Goal: Information Seeking & Learning: Understand process/instructions

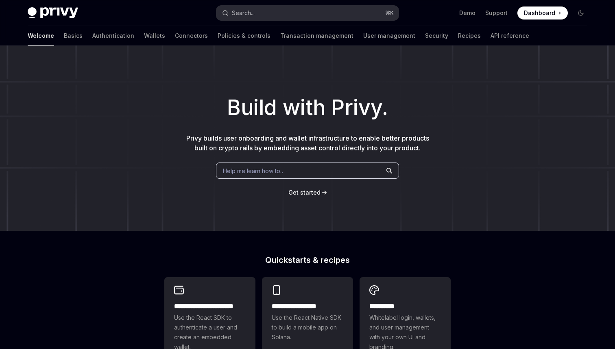
click at [312, 7] on button "Search... ⌘ K" at bounding box center [307, 13] width 182 height 15
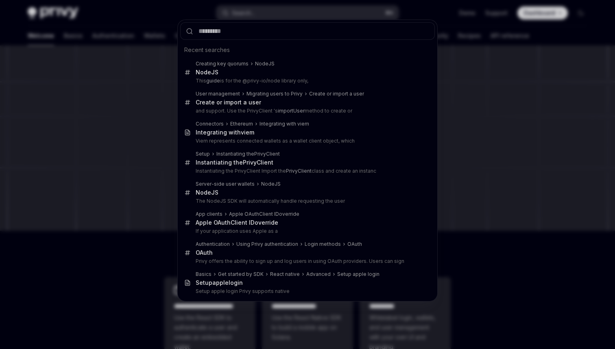
type input "**********"
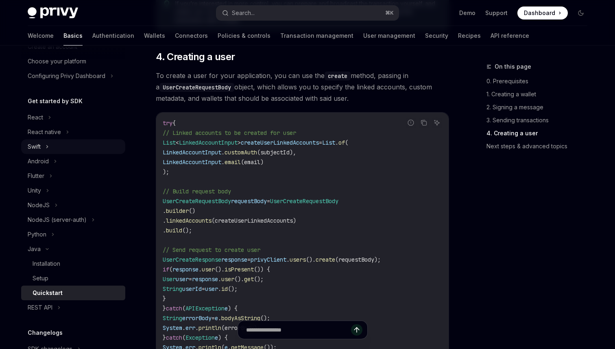
scroll to position [73, 0]
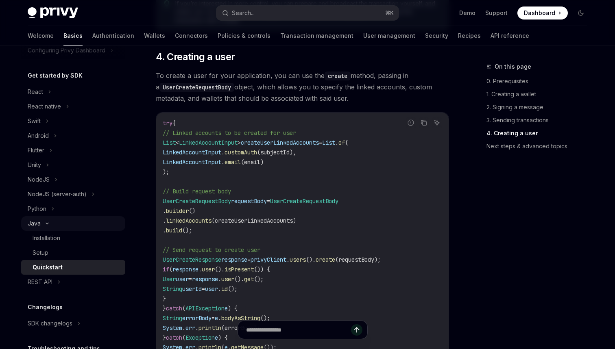
click at [47, 225] on icon at bounding box center [47, 223] width 10 height 3
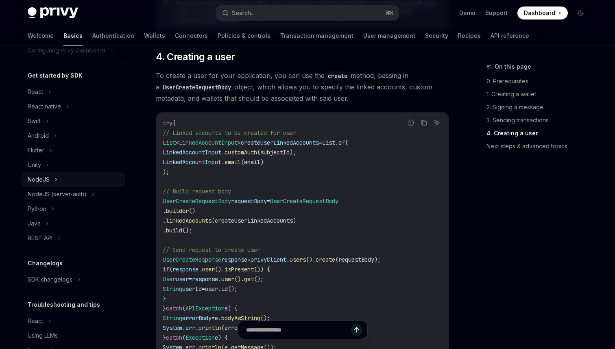
click at [55, 181] on icon at bounding box center [55, 180] width 3 height 10
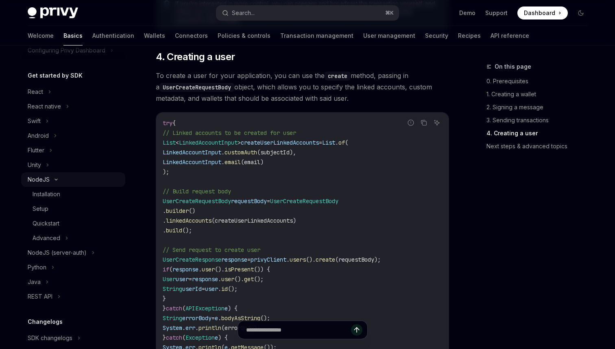
scroll to position [33, 0]
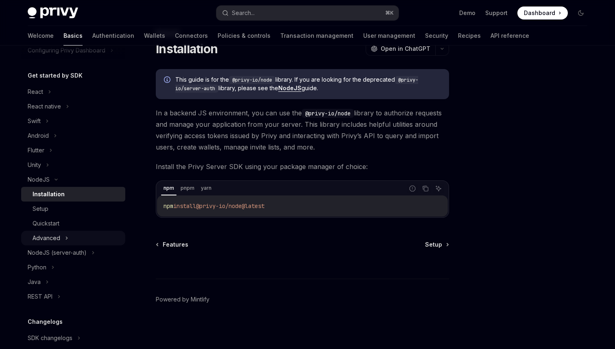
click at [61, 238] on div "Advanced" at bounding box center [73, 238] width 104 height 15
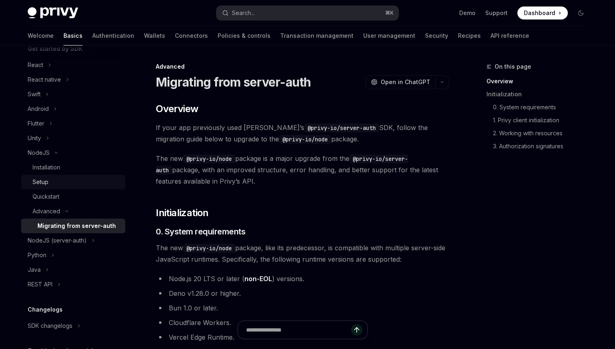
click at [66, 175] on link "Setup" at bounding box center [73, 182] width 104 height 15
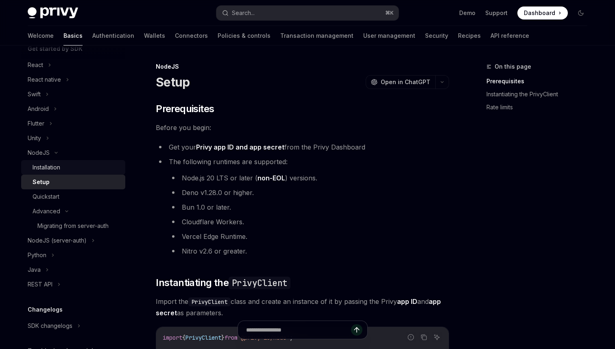
click at [69, 170] on div "Installation" at bounding box center [77, 168] width 88 height 10
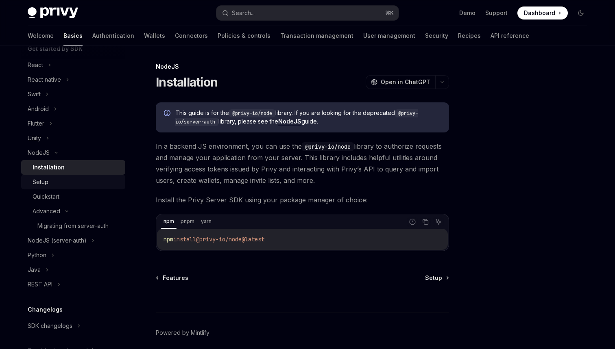
click at [87, 178] on div "Setup" at bounding box center [77, 182] width 88 height 10
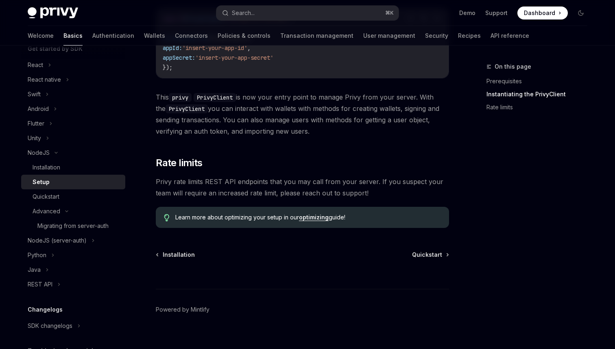
scroll to position [329, 0]
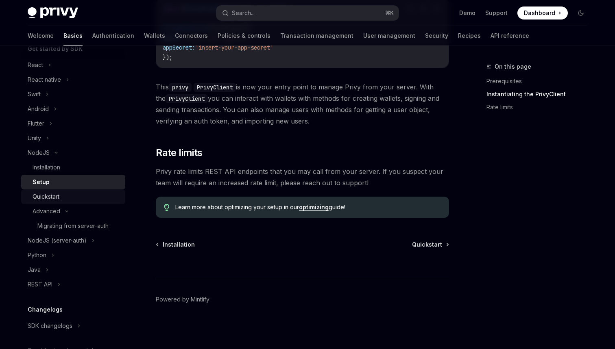
click at [85, 199] on div "Quickstart" at bounding box center [77, 197] width 88 height 10
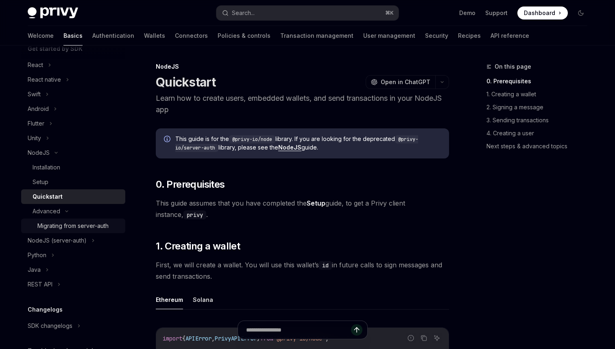
click at [76, 221] on link "Migrating from server-auth" at bounding box center [73, 226] width 104 height 15
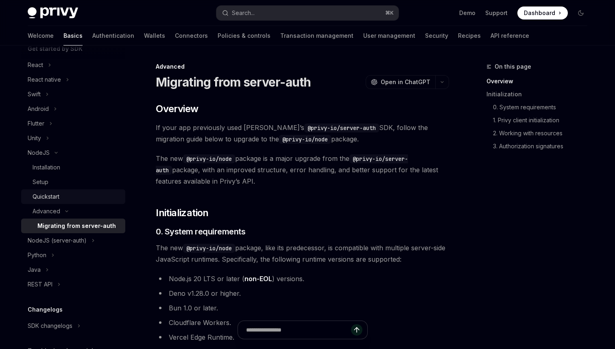
click at [74, 197] on div "Quickstart" at bounding box center [77, 197] width 88 height 10
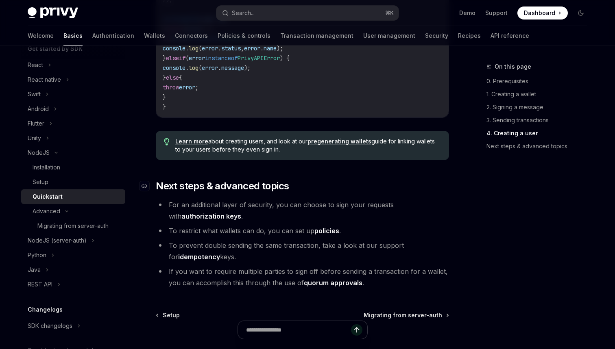
scroll to position [1608, 0]
click at [490, 34] on link "API reference" at bounding box center [509, 36] width 39 height 20
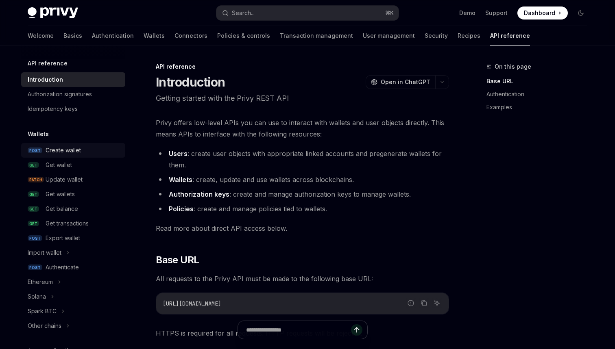
click at [84, 152] on div "Create wallet" at bounding box center [83, 151] width 75 height 10
type textarea "*"
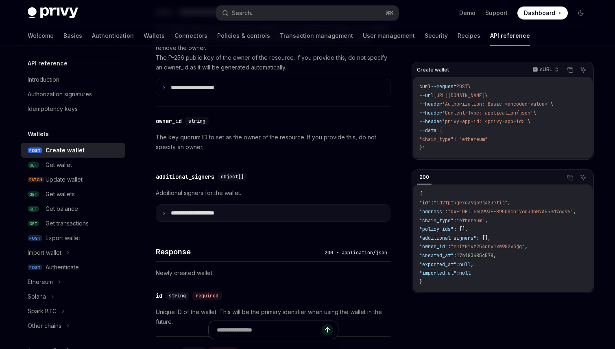
scroll to position [465, 0]
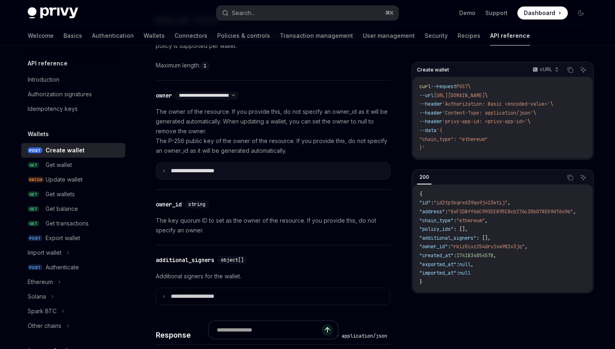
click at [164, 169] on icon at bounding box center [164, 171] width 4 height 4
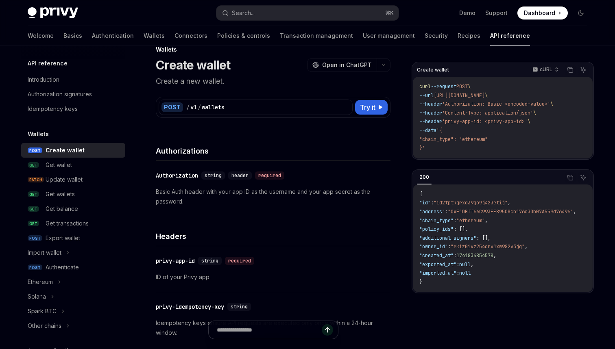
scroll to position [0, 0]
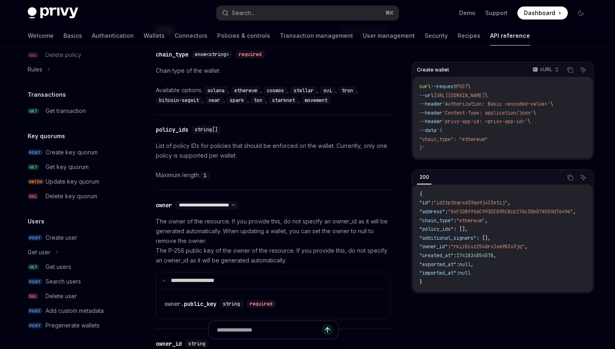
scroll to position [505, 0]
click at [61, 239] on div "Create user" at bounding box center [62, 238] width 32 height 10
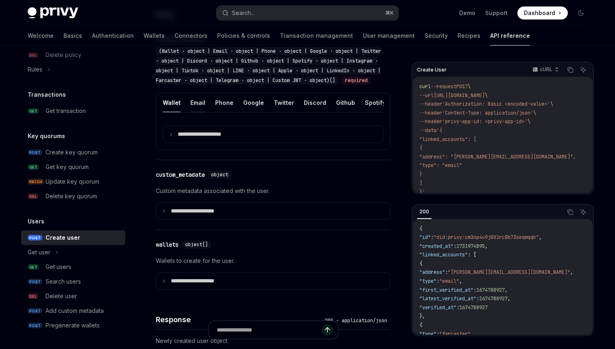
click at [190, 110] on button "Email" at bounding box center [197, 102] width 15 height 19
type textarea "*"
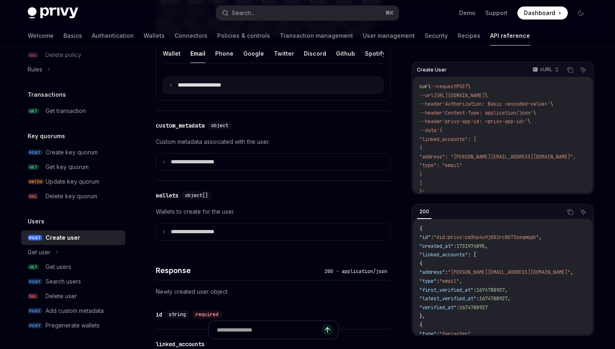
click at [175, 101] on div "**********" at bounding box center [273, 72] width 235 height 57
click at [175, 94] on summary "**********" at bounding box center [273, 85] width 220 height 17
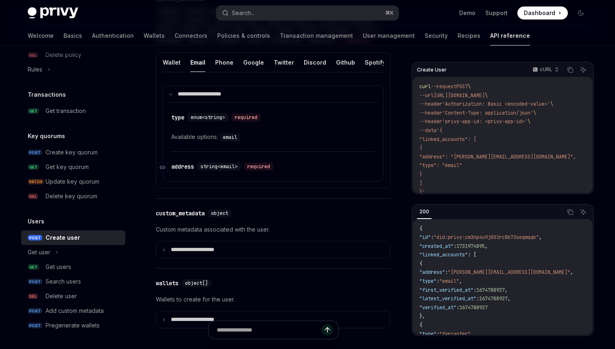
scroll to position [366, 0]
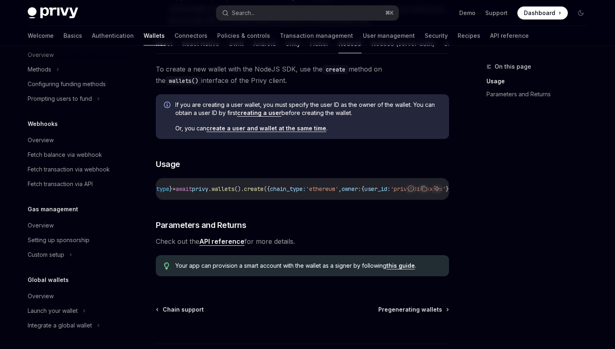
scroll to position [379, 0]
click at [490, 29] on link "API reference" at bounding box center [509, 36] width 39 height 20
type textarea "*"
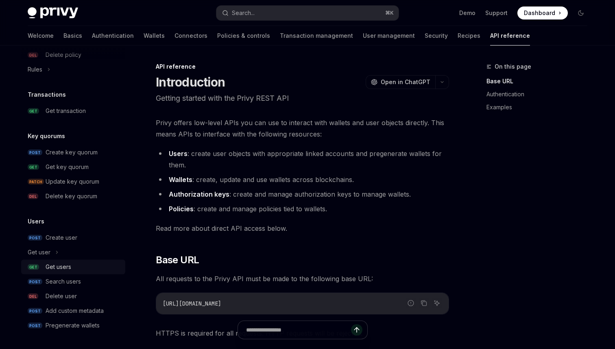
scroll to position [505, 0]
click at [46, 265] on div "Get users" at bounding box center [59, 267] width 26 height 10
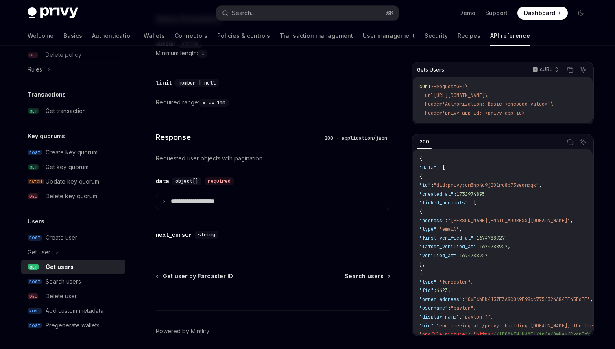
scroll to position [309, 0]
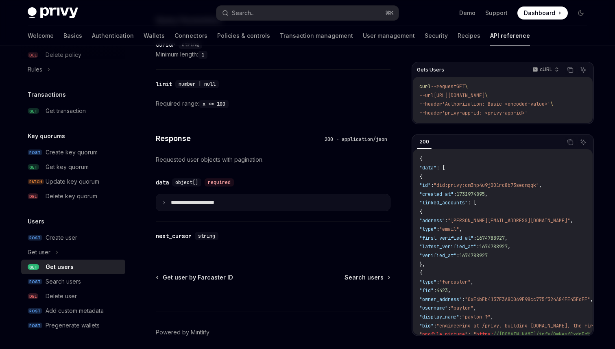
click at [167, 207] on summary "**********" at bounding box center [273, 202] width 234 height 17
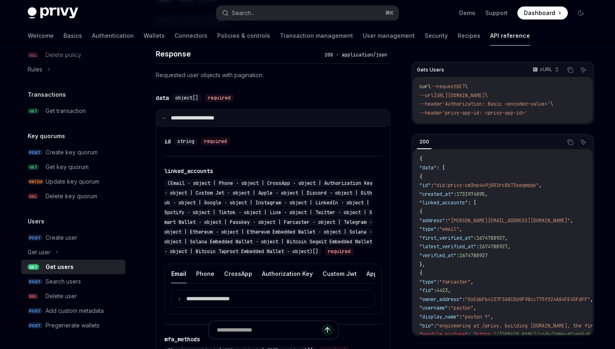
scroll to position [439, 0]
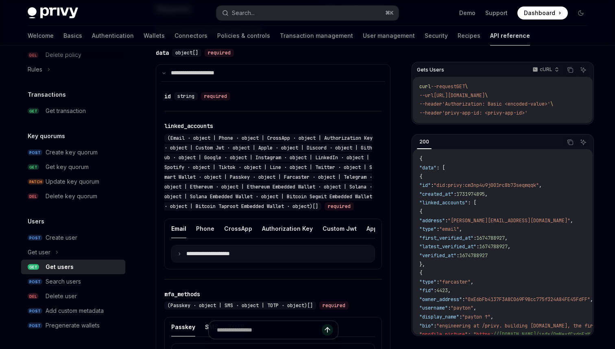
click at [218, 262] on summary "**********" at bounding box center [273, 254] width 203 height 17
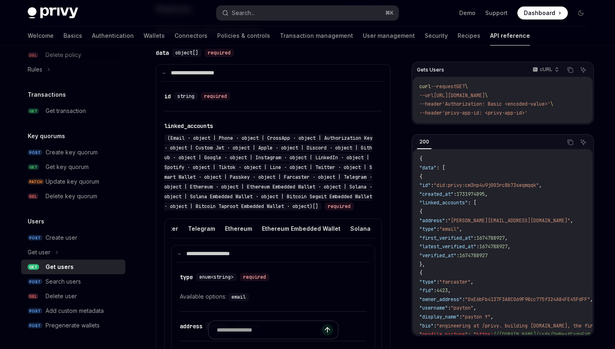
scroll to position [0, 626]
click at [264, 238] on button "Ethereum Embedded Wallet" at bounding box center [272, 228] width 78 height 19
type textarea "*"
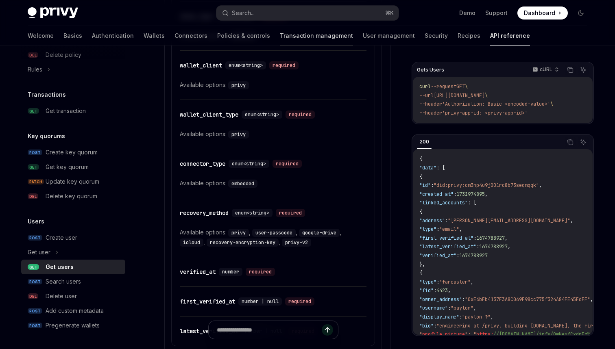
scroll to position [935, 0]
